Goal: Task Accomplishment & Management: Manage account settings

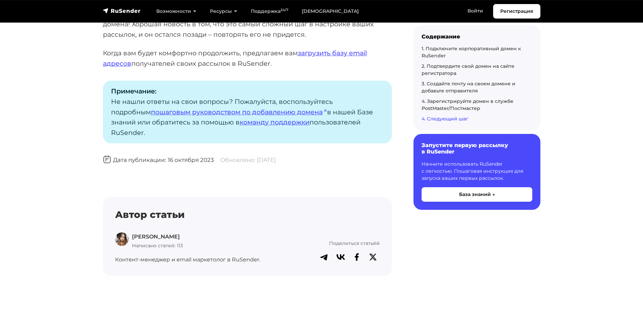
scroll to position [2160, 0]
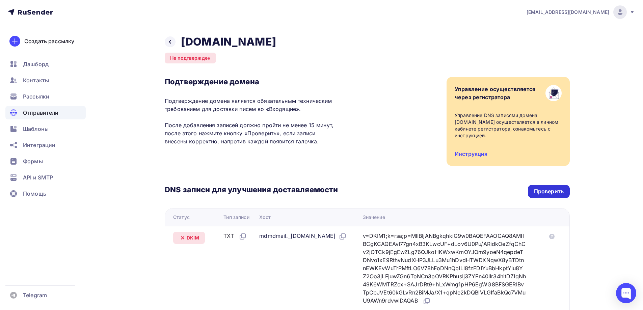
click at [554, 188] on div "Проверить" at bounding box center [549, 192] width 30 height 8
click at [54, 111] on span "Отправители" at bounding box center [41, 113] width 36 height 8
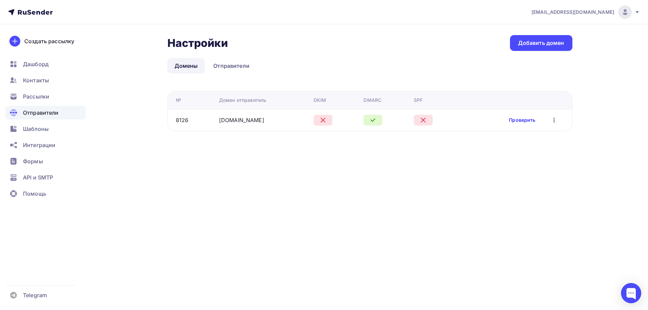
click at [514, 120] on link "Проверить" at bounding box center [522, 120] width 26 height 7
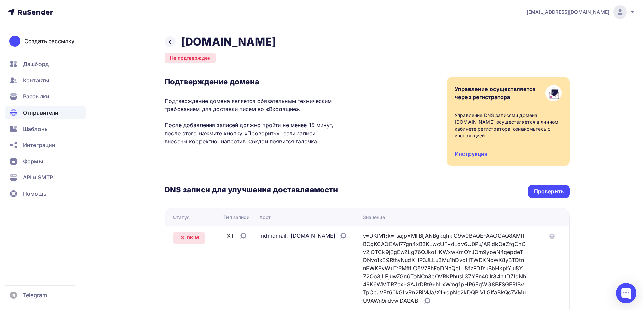
click at [38, 114] on span "Отправители" at bounding box center [41, 113] width 36 height 8
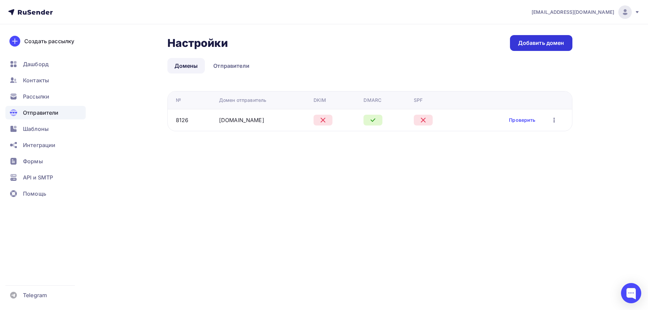
click at [553, 38] on link "Добавить домен" at bounding box center [541, 43] width 62 height 16
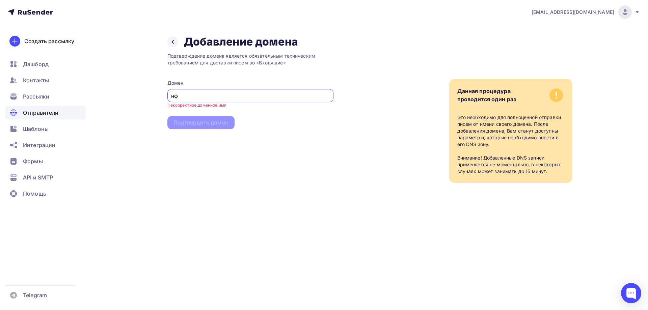
type input "н"
type input "yandex.ru"
click at [212, 117] on div "Подтвердить домен" at bounding box center [200, 117] width 55 height 8
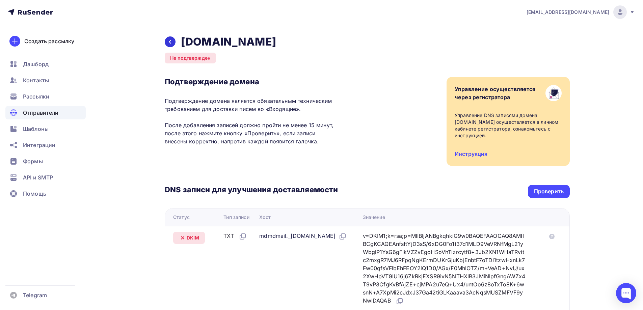
click at [170, 41] on icon at bounding box center [170, 42] width 2 height 4
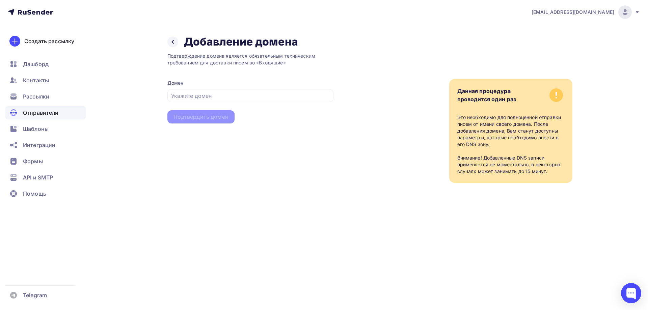
click at [37, 113] on span "Отправители" at bounding box center [41, 113] width 36 height 8
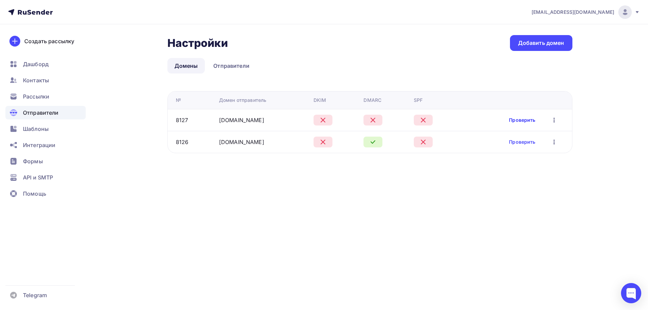
click at [529, 120] on link "Проверить" at bounding box center [522, 120] width 26 height 7
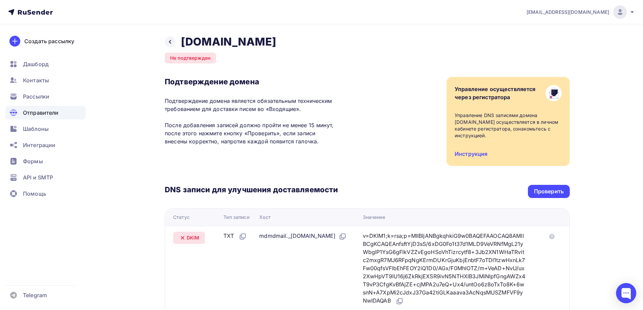
click at [43, 114] on span "Отправители" at bounding box center [41, 113] width 36 height 8
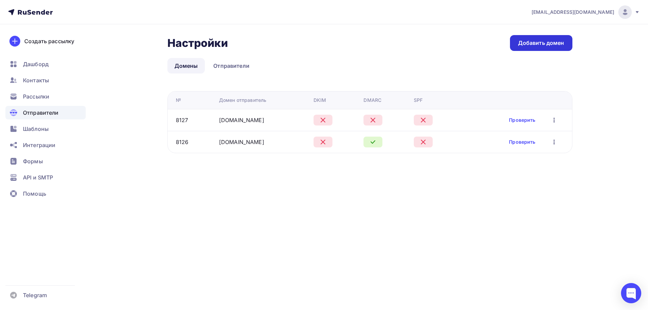
click at [530, 42] on div "Добавить домен" at bounding box center [541, 43] width 46 height 8
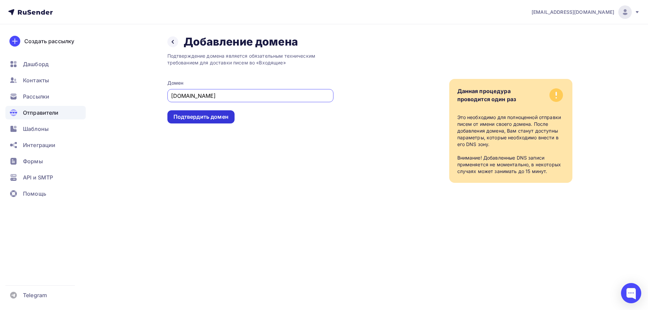
type input "its-easy.ru"
click at [215, 117] on div "Подтвердить домен" at bounding box center [200, 117] width 55 height 8
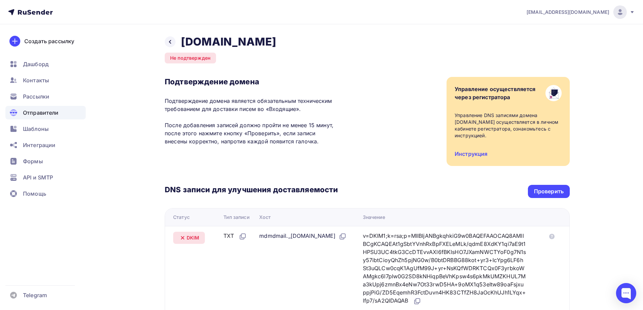
click at [46, 111] on span "Отправители" at bounding box center [41, 113] width 36 height 8
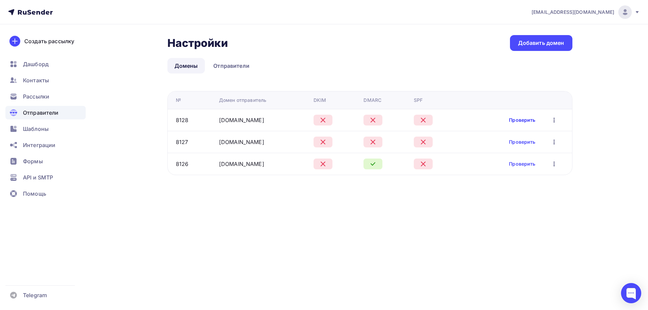
click at [513, 122] on link "Проверить" at bounding box center [522, 120] width 26 height 7
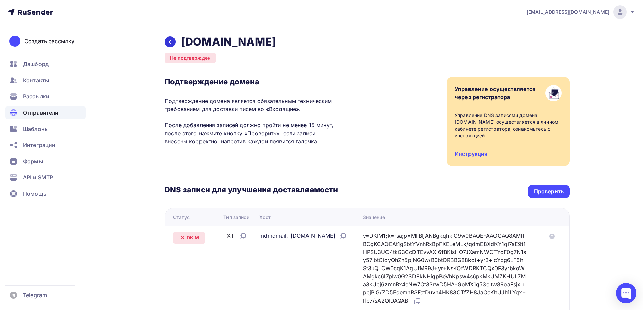
click at [168, 41] on icon at bounding box center [169, 41] width 5 height 5
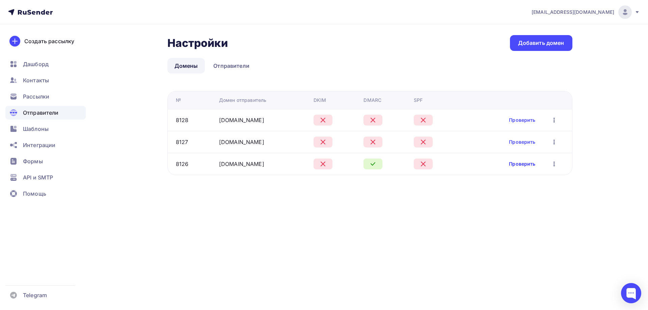
click at [520, 165] on link "Проверить" at bounding box center [522, 164] width 26 height 7
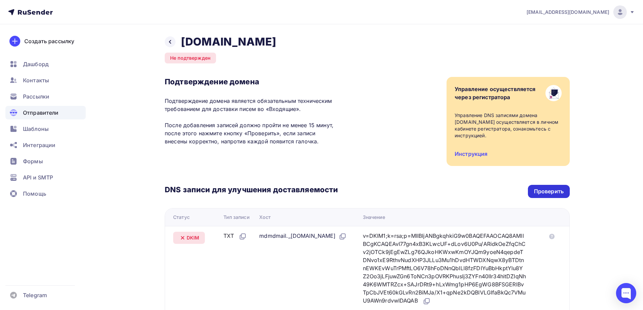
click at [534, 188] on div "Проверить" at bounding box center [549, 192] width 30 height 8
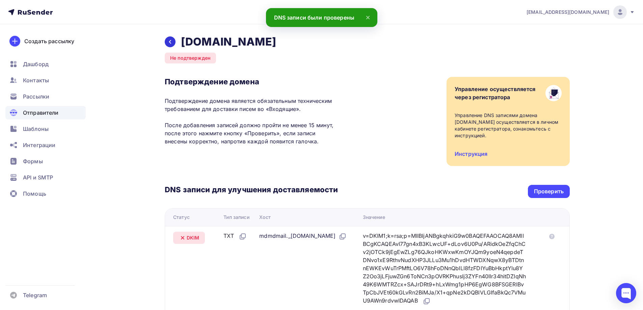
click at [169, 40] on icon at bounding box center [169, 41] width 5 height 5
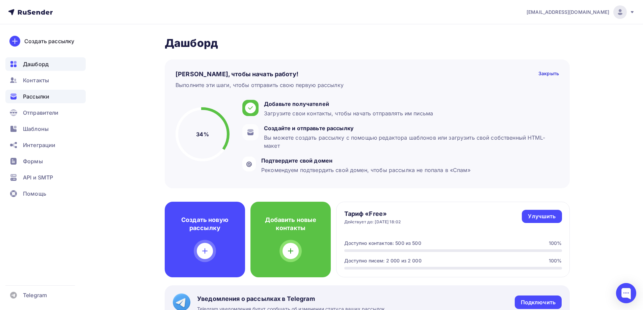
click at [41, 95] on span "Рассылки" at bounding box center [36, 96] width 26 height 8
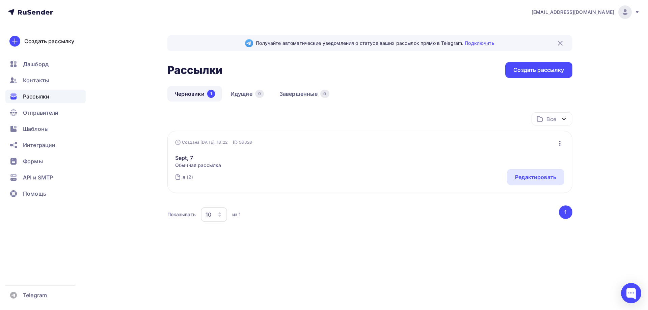
click at [247, 169] on div "я (2) Редактировать" at bounding box center [369, 177] width 389 height 16
click at [195, 156] on link "Sept, 7" at bounding box center [198, 158] width 46 height 8
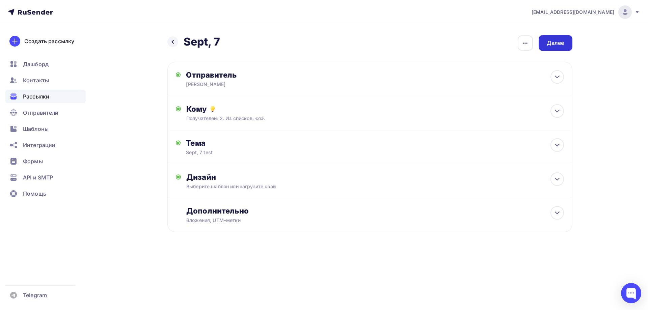
click at [557, 44] on div "Далее" at bounding box center [556, 43] width 18 height 8
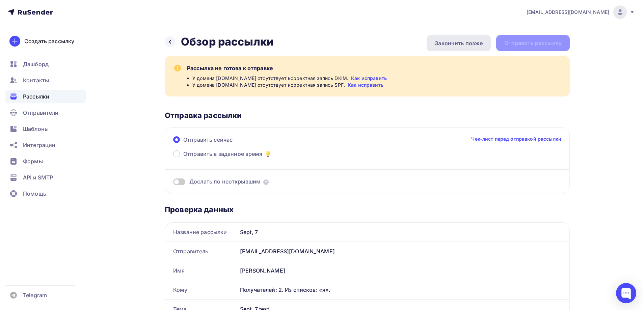
click at [475, 47] on div "Закончить позже" at bounding box center [459, 43] width 48 height 8
